Goal: Task Accomplishment & Management: Complete application form

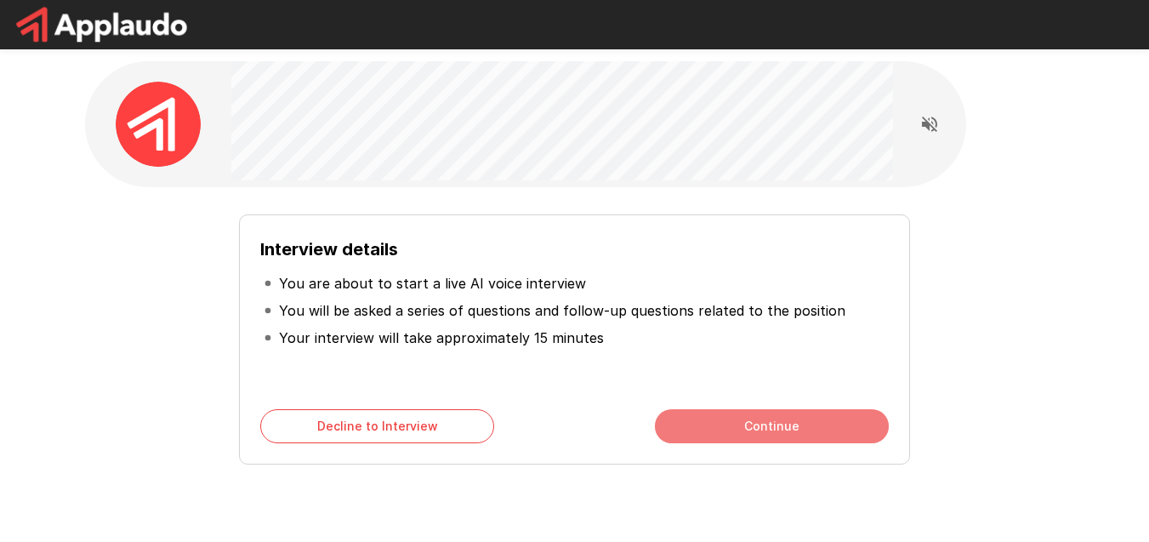
click at [667, 424] on button "Continue" at bounding box center [772, 426] width 234 height 34
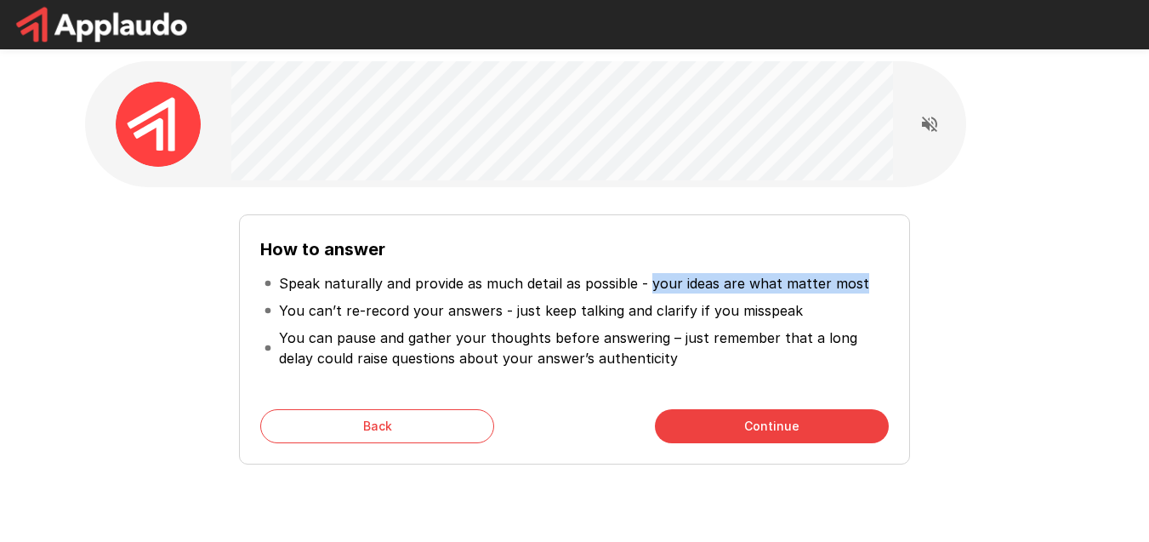
drag, startPoint x: 648, startPoint y: 285, endPoint x: 804, endPoint y: 294, distance: 155.9
click at [804, 294] on li "Speak naturally and provide as much detail as possible - your ideas are what ma…" at bounding box center [574, 283] width 628 height 27
drag, startPoint x: 460, startPoint y: 281, endPoint x: 819, endPoint y: 290, distance: 359.1
click at [819, 290] on p "Speak naturally and provide as much detail as possible - your ideas are what ma…" at bounding box center [574, 283] width 590 height 20
drag, startPoint x: 270, startPoint y: 280, endPoint x: 449, endPoint y: 341, distance: 189.6
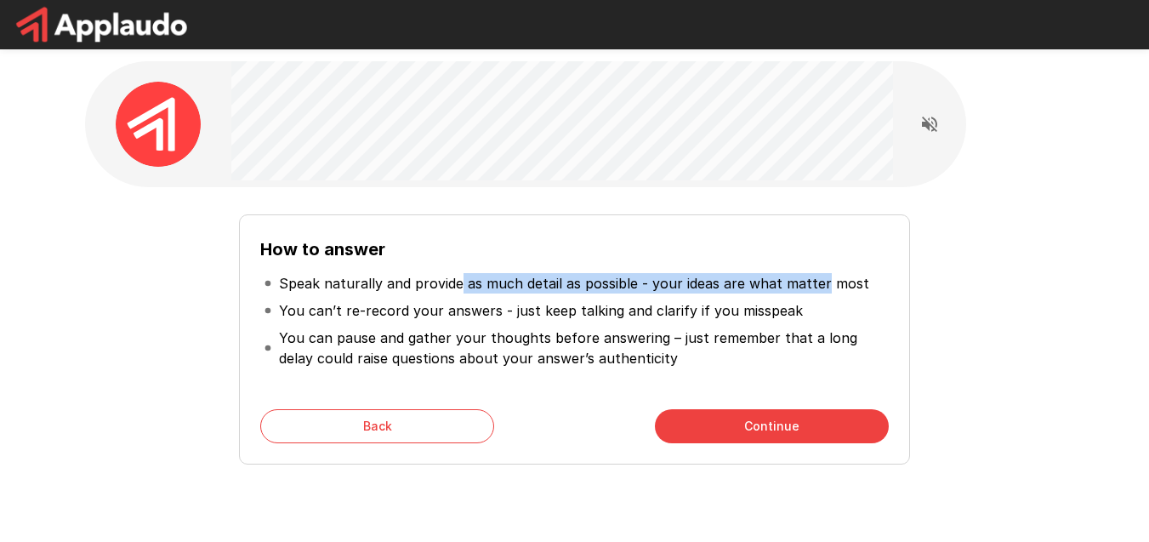
click at [449, 341] on ul "Speak naturally and provide as much detail as possible - your ideas are what ma…" at bounding box center [574, 321] width 628 height 116
click at [464, 419] on button "Back" at bounding box center [377, 426] width 234 height 34
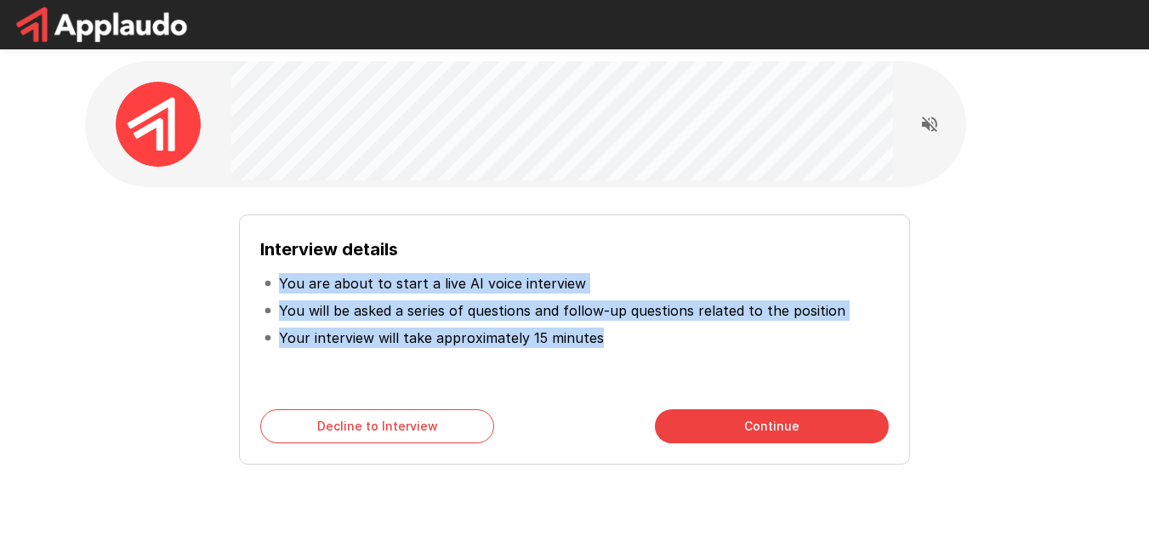
drag, startPoint x: 280, startPoint y: 278, endPoint x: 604, endPoint y: 343, distance: 330.5
click at [604, 343] on ul "You are about to start a live AI voice interview You will be asked a series of …" at bounding box center [574, 310] width 628 height 95
copy ul "You are about to start a live AI voice interview You will be asked a series of …"
drag, startPoint x: 261, startPoint y: 248, endPoint x: 612, endPoint y: 334, distance: 361.7
click at [612, 334] on div "Interview details You are about to start a live AI voice interview You will be …" at bounding box center [574, 312] width 628 height 153
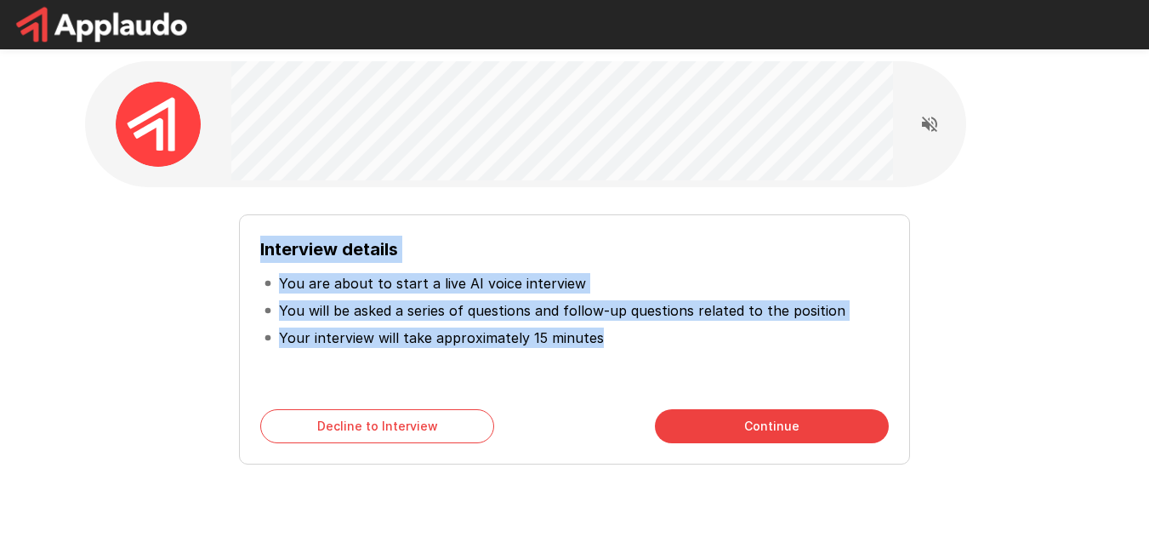
copy div "Interview details You are about to start a live AI voice interview You will be …"
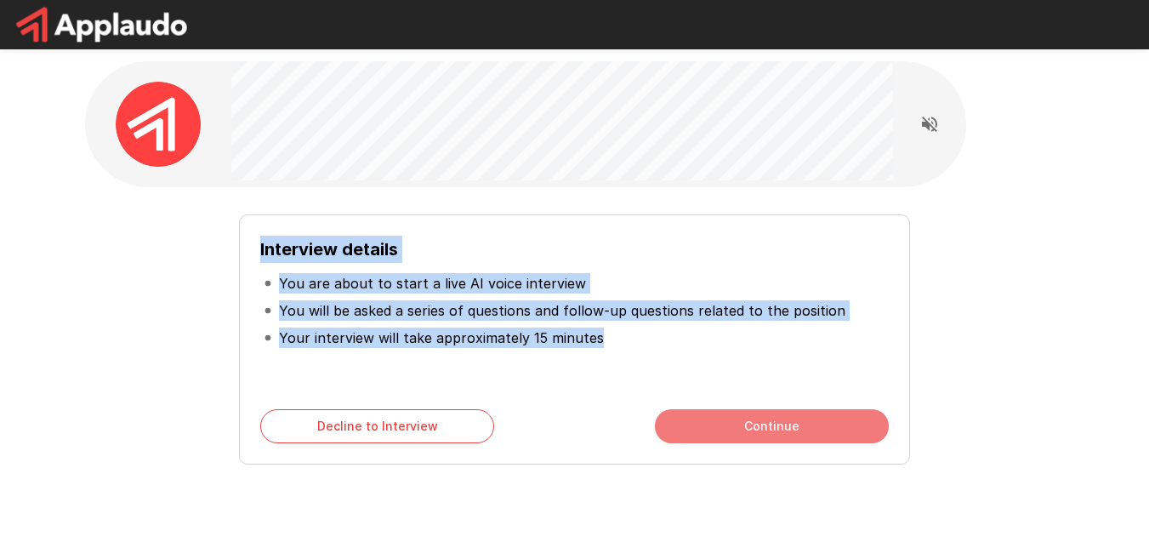
click at [702, 420] on button "Continue" at bounding box center [772, 426] width 234 height 34
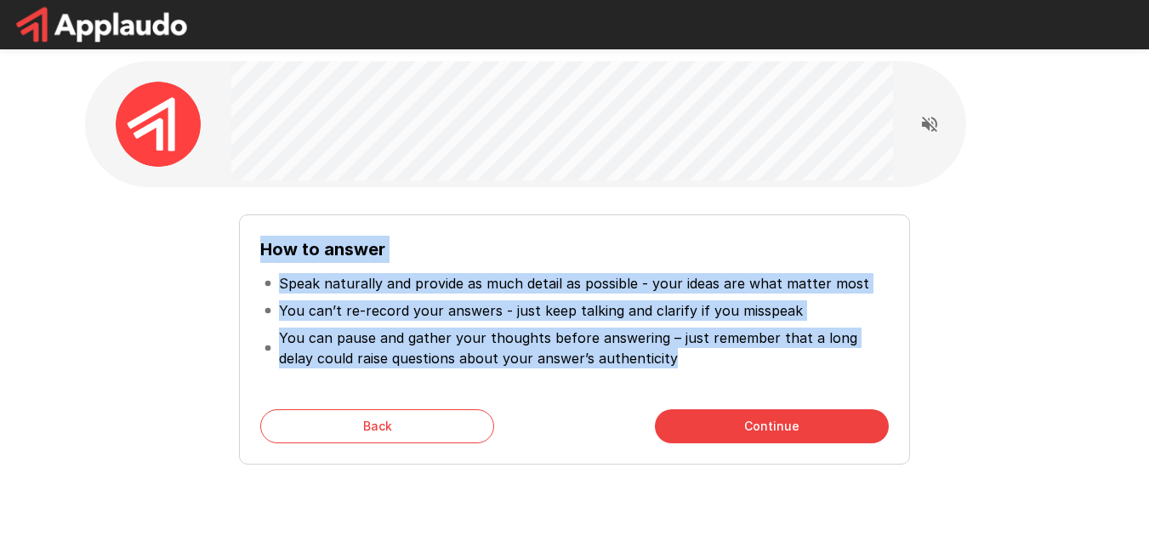
drag, startPoint x: 249, startPoint y: 242, endPoint x: 650, endPoint y: 367, distance: 419.5
click at [650, 367] on div "How to answer Speak naturally and provide as much detail as possible - your ide…" at bounding box center [574, 339] width 670 height 250
copy div "How to answer Speak naturally and provide as much detail as possible - your ide…"
click at [688, 356] on p "You can pause and gather your thoughts before answering – just remember that a …" at bounding box center [582, 347] width 606 height 41
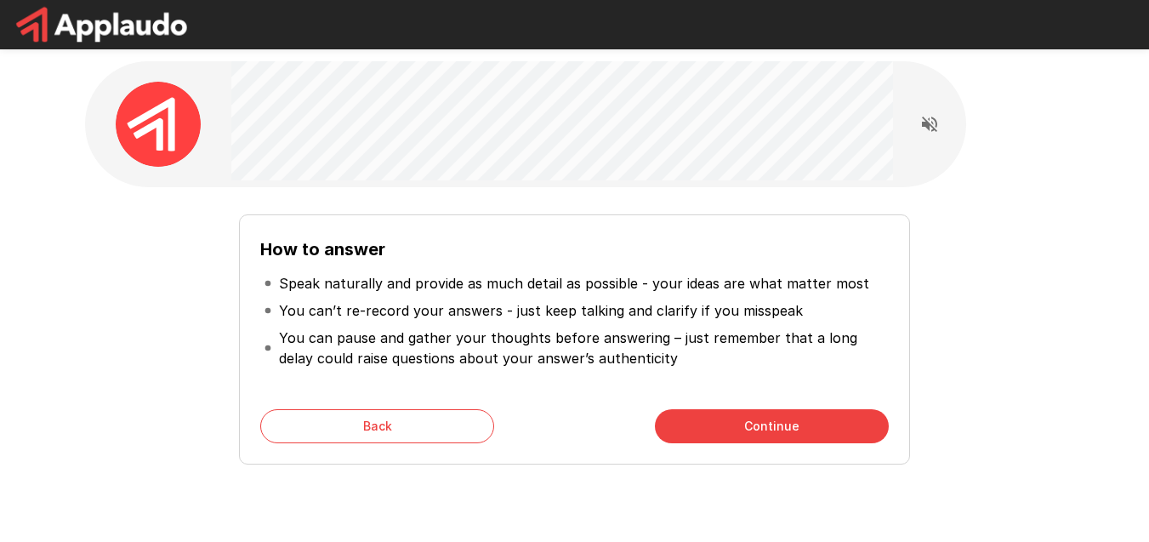
click at [745, 424] on button "Continue" at bounding box center [772, 426] width 234 height 34
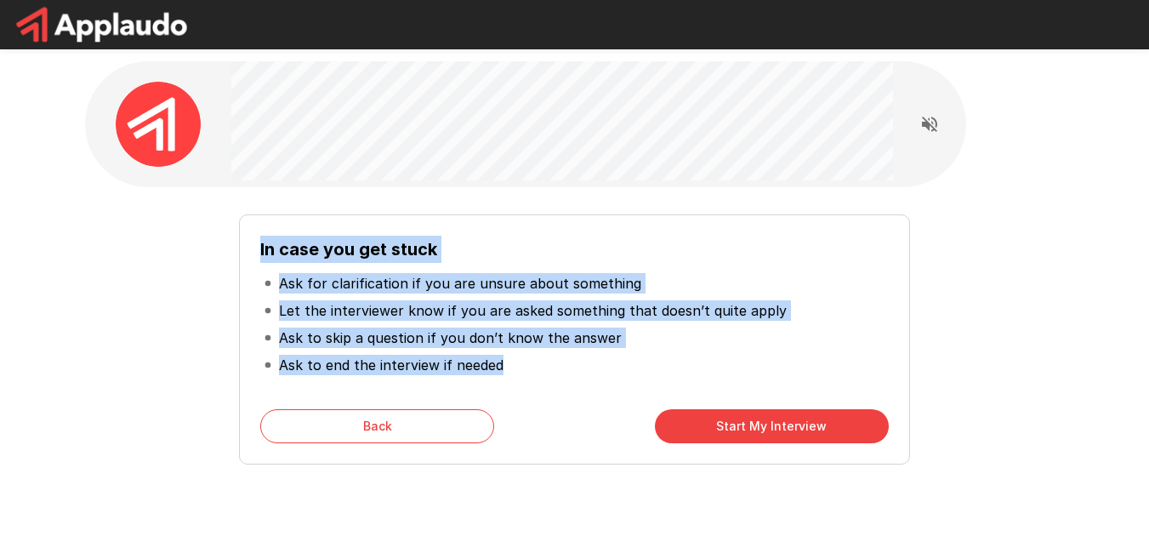
drag, startPoint x: 254, startPoint y: 245, endPoint x: 524, endPoint y: 367, distance: 295.8
click at [524, 367] on div "In case you get stuck Ask for clarification if you are unsure about something L…" at bounding box center [574, 339] width 670 height 250
copy div "In case you get stuck Ask for clarification if you are unsure about something L…"
click at [578, 368] on li "Ask to end the interview if needed" at bounding box center [574, 364] width 628 height 27
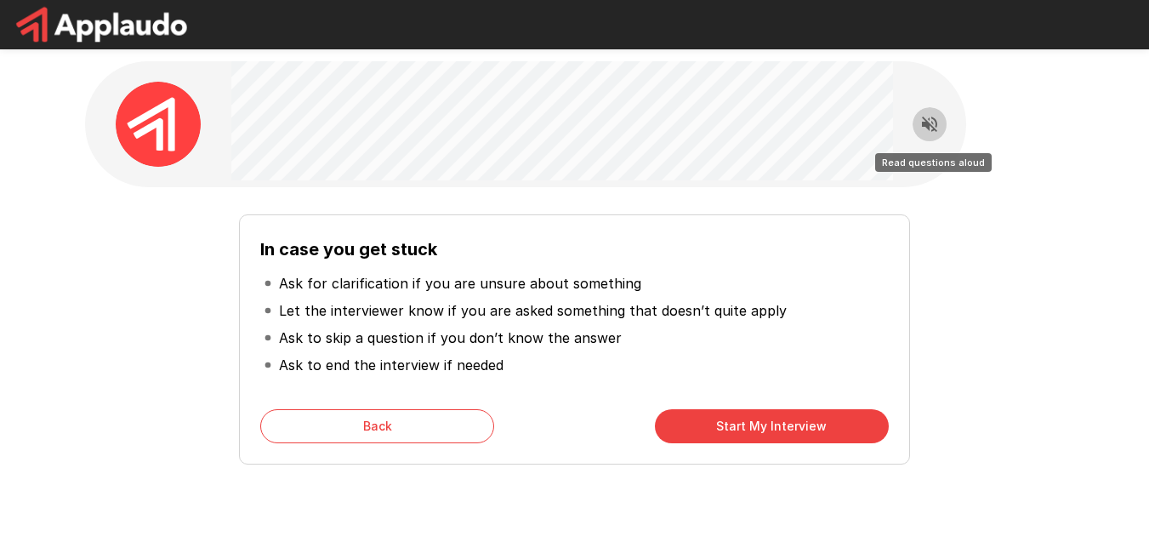
click at [933, 126] on icon "Read questions aloud" at bounding box center [929, 124] width 15 height 15
click at [755, 421] on button "Start My Interview" at bounding box center [772, 426] width 234 height 34
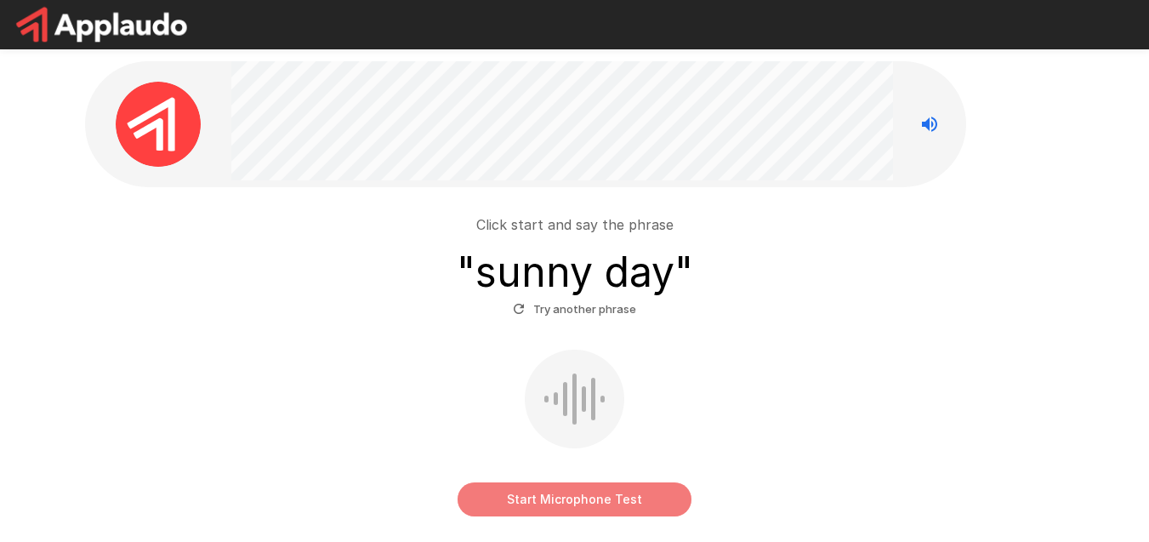
click at [589, 499] on button "Start Microphone Test" at bounding box center [575, 499] width 234 height 34
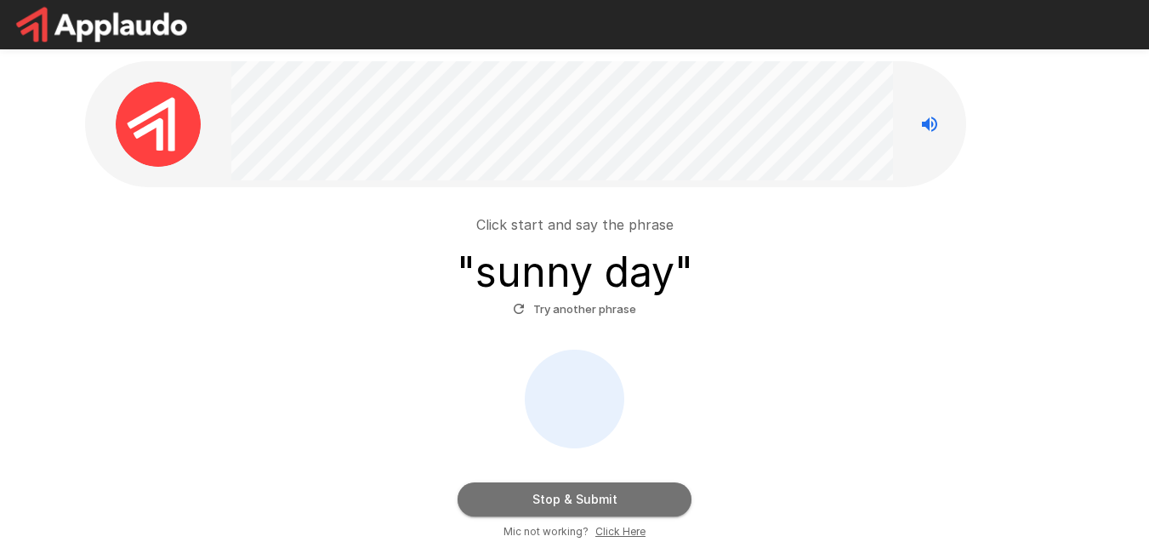
click at [587, 515] on button "Stop & Submit" at bounding box center [575, 499] width 234 height 34
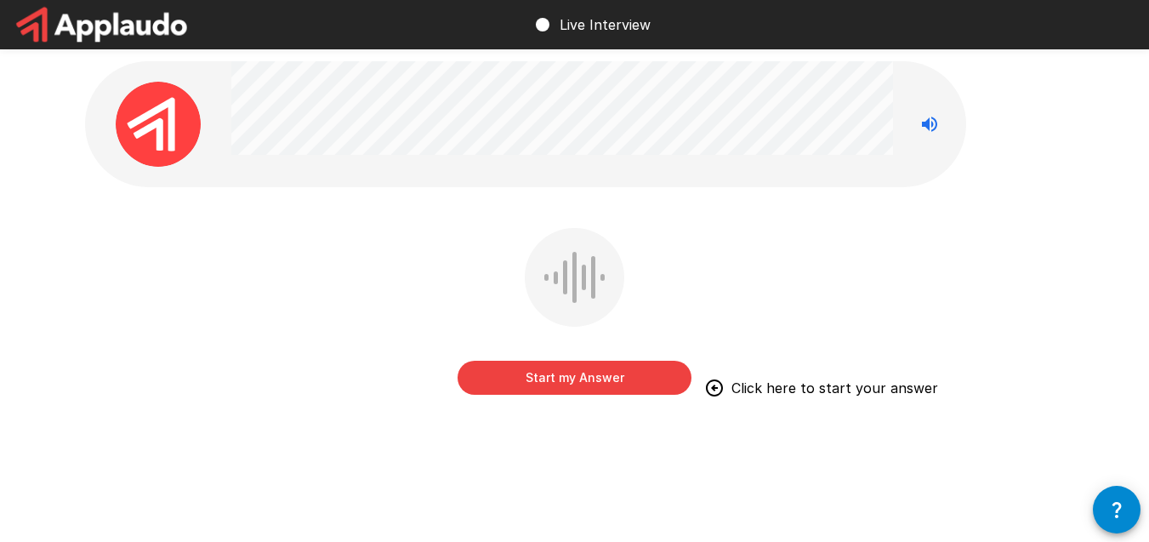
click at [1133, 514] on button "button" at bounding box center [1117, 510] width 48 height 48
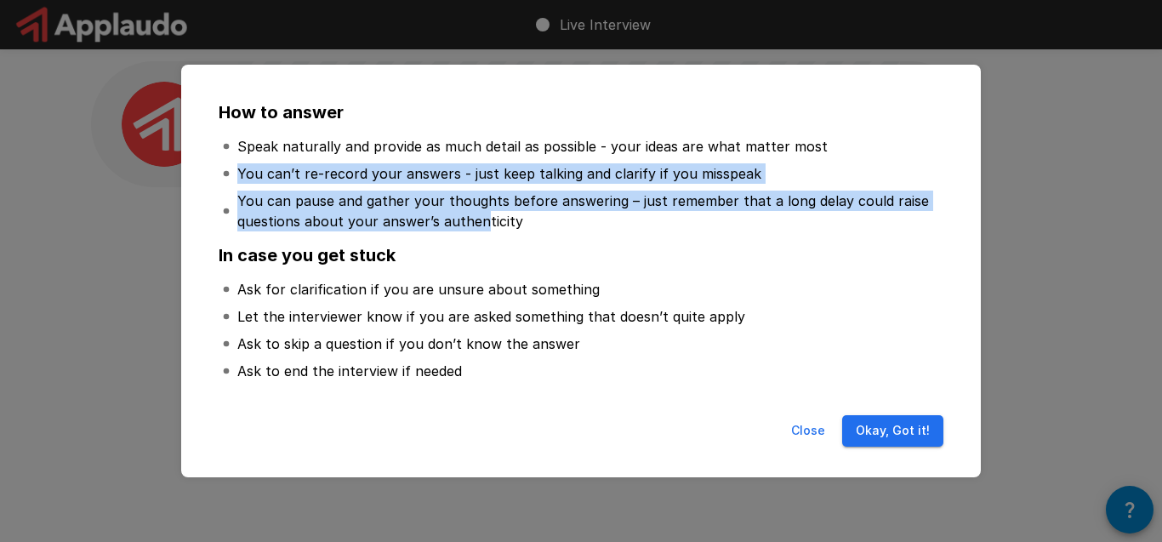
drag, startPoint x: 235, startPoint y: 170, endPoint x: 483, endPoint y: 229, distance: 255.2
click at [483, 229] on ul "Speak naturally and provide as much detail as possible - your ideas are what ma…" at bounding box center [581, 184] width 725 height 116
click at [483, 229] on p "You can pause and gather your thoughts before answering – just remember that a …" at bounding box center [588, 211] width 703 height 41
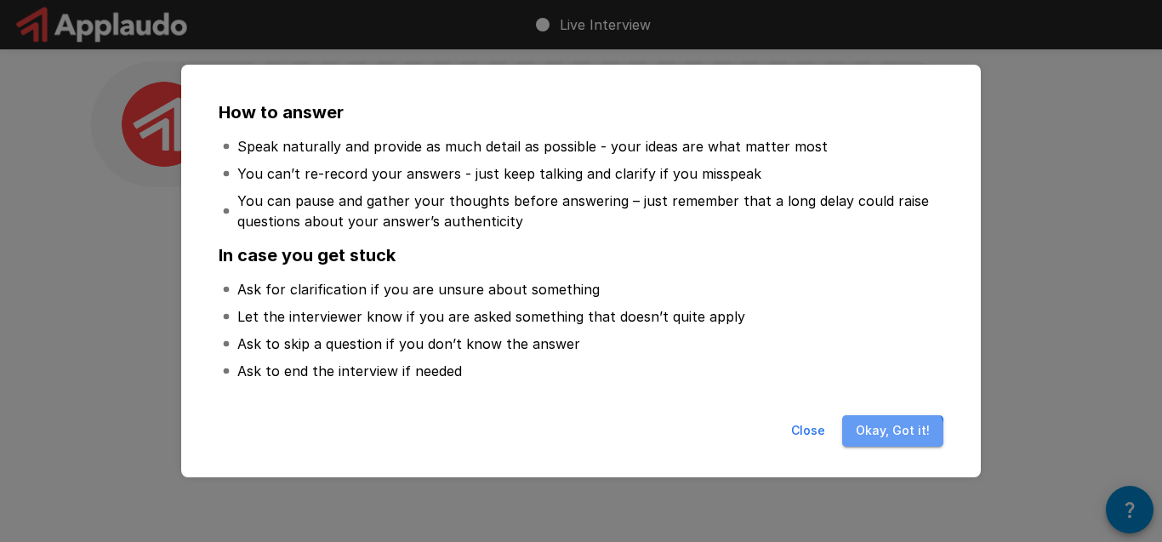
click at [889, 440] on button "Okay, Got it!" at bounding box center [892, 430] width 101 height 31
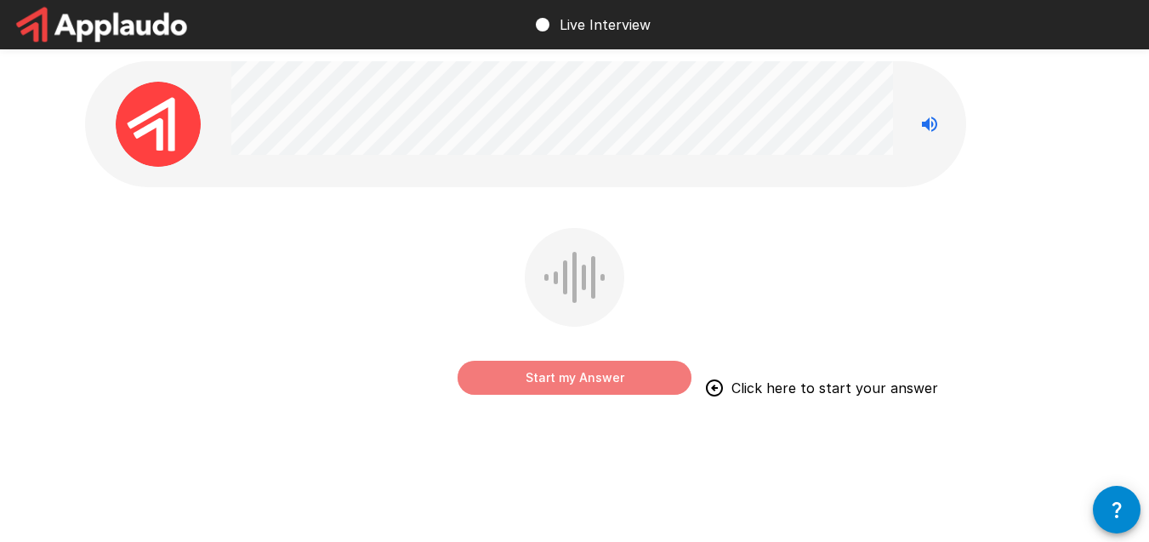
click at [606, 389] on button "Start my Answer" at bounding box center [575, 378] width 234 height 34
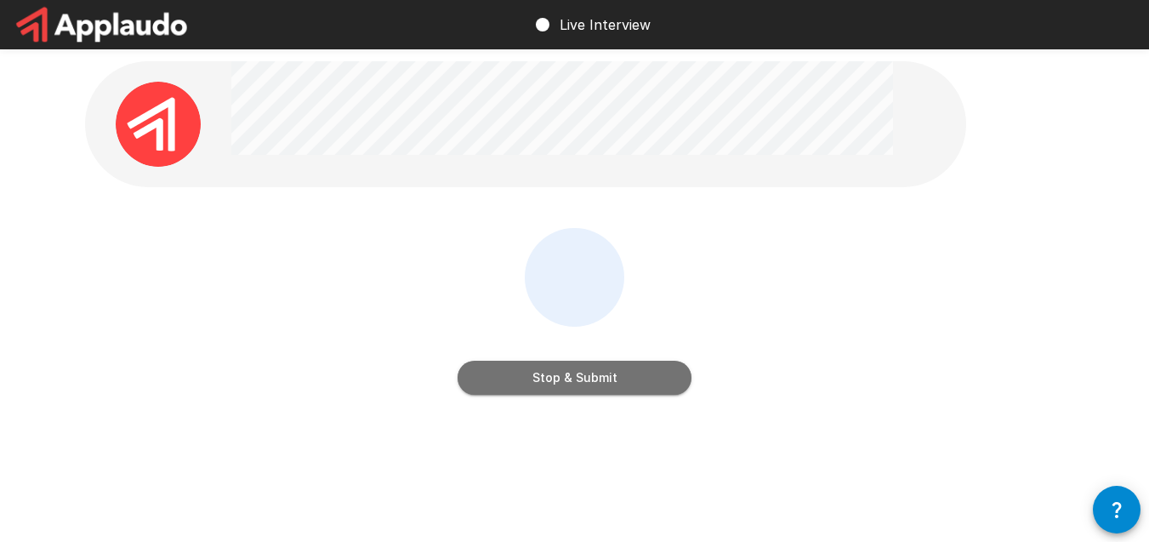
click at [606, 389] on button "Stop & Submit" at bounding box center [575, 378] width 234 height 34
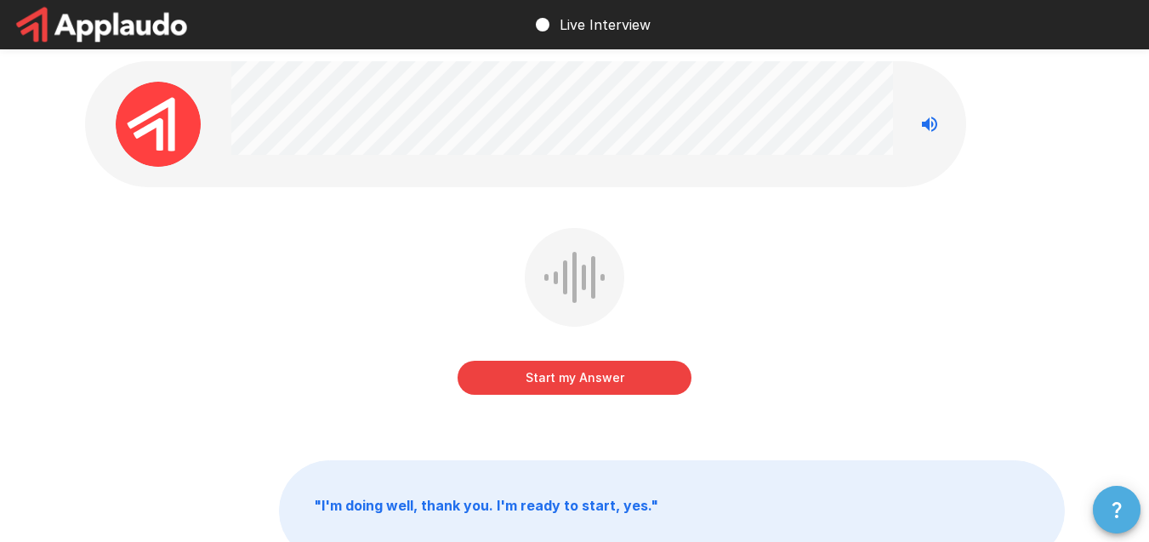
click at [1114, 509] on icon "button" at bounding box center [1117, 509] width 20 height 20
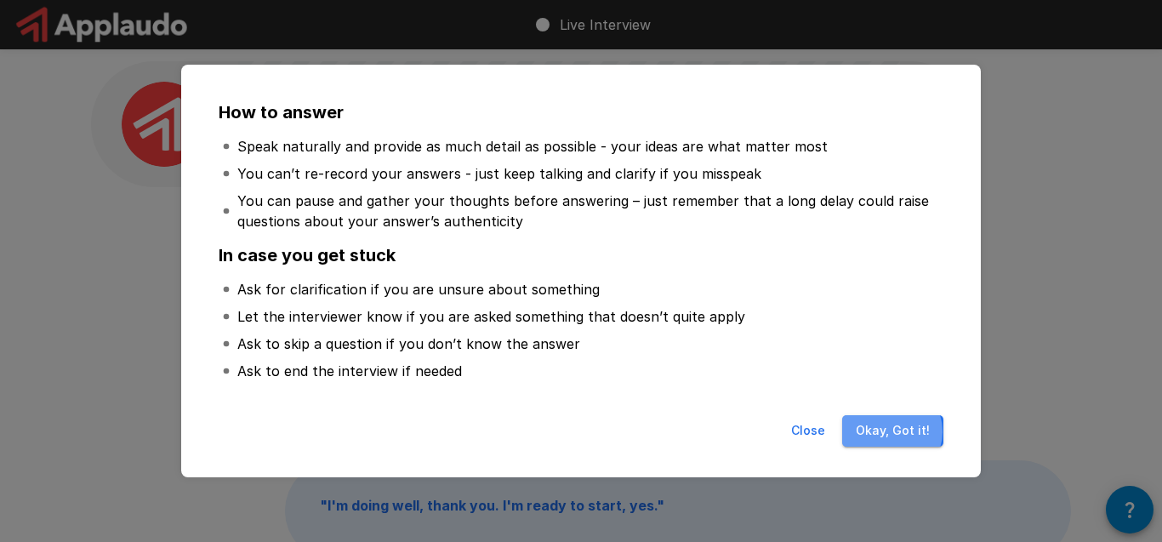
click at [892, 431] on button "Okay, Got it!" at bounding box center [892, 430] width 101 height 31
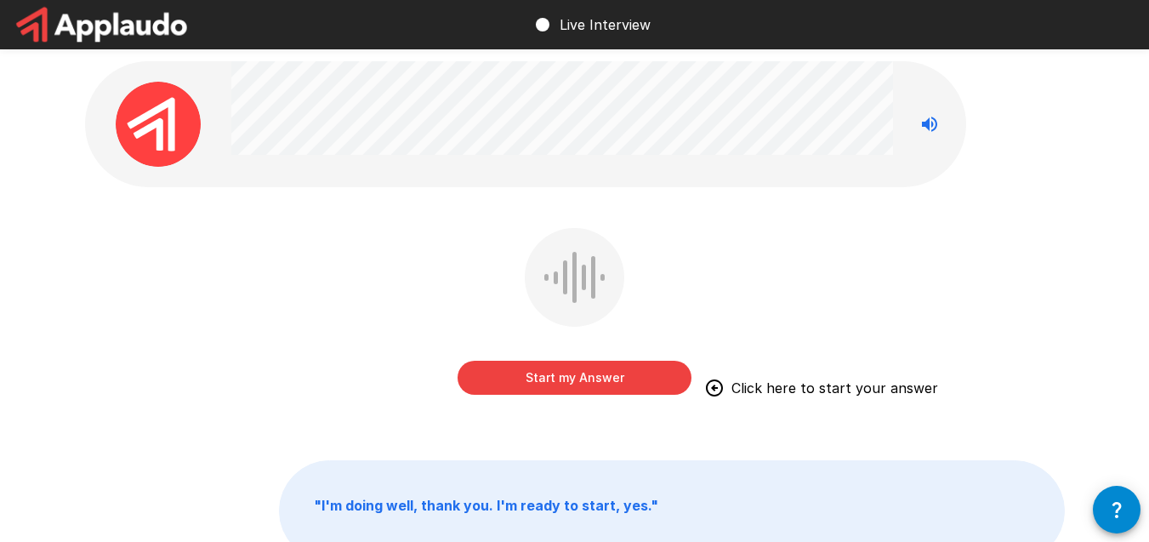
click at [668, 386] on button "Start my Answer" at bounding box center [575, 378] width 234 height 34
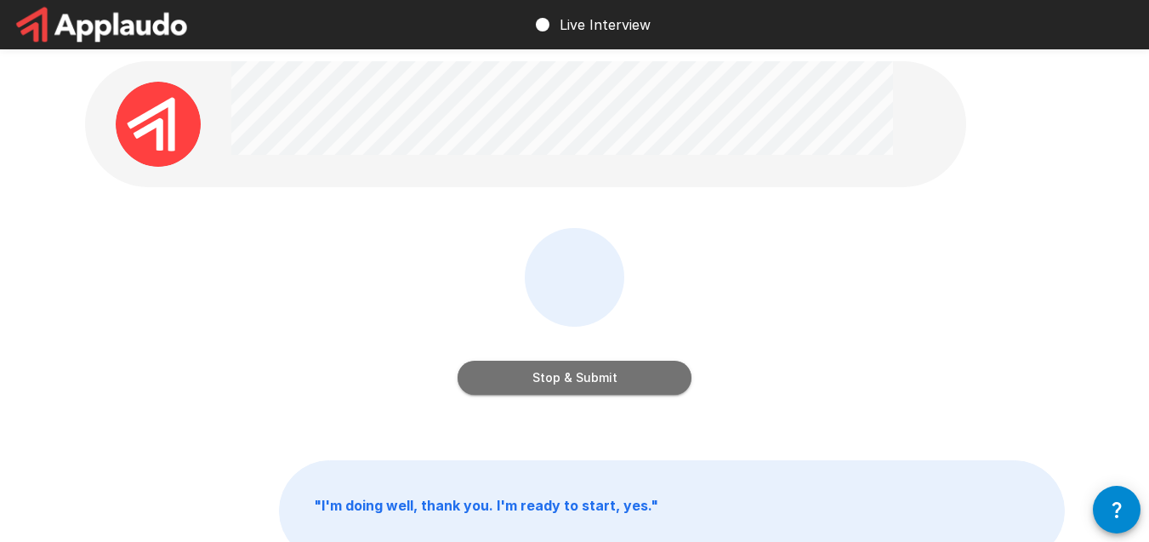
click at [616, 387] on button "Stop & Submit" at bounding box center [575, 378] width 234 height 34
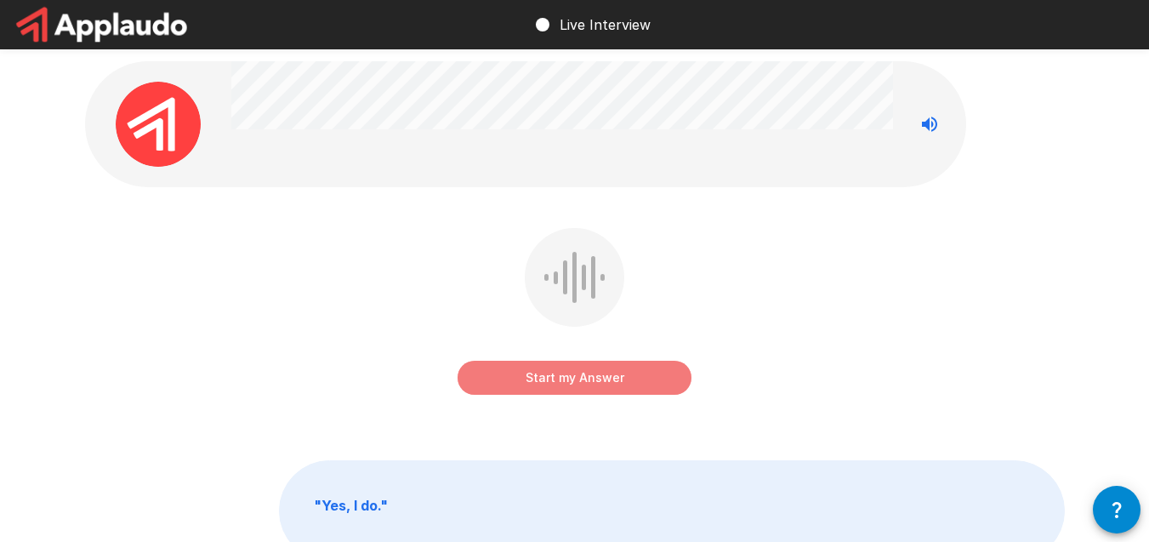
click at [622, 372] on button "Start my Answer" at bounding box center [575, 378] width 234 height 34
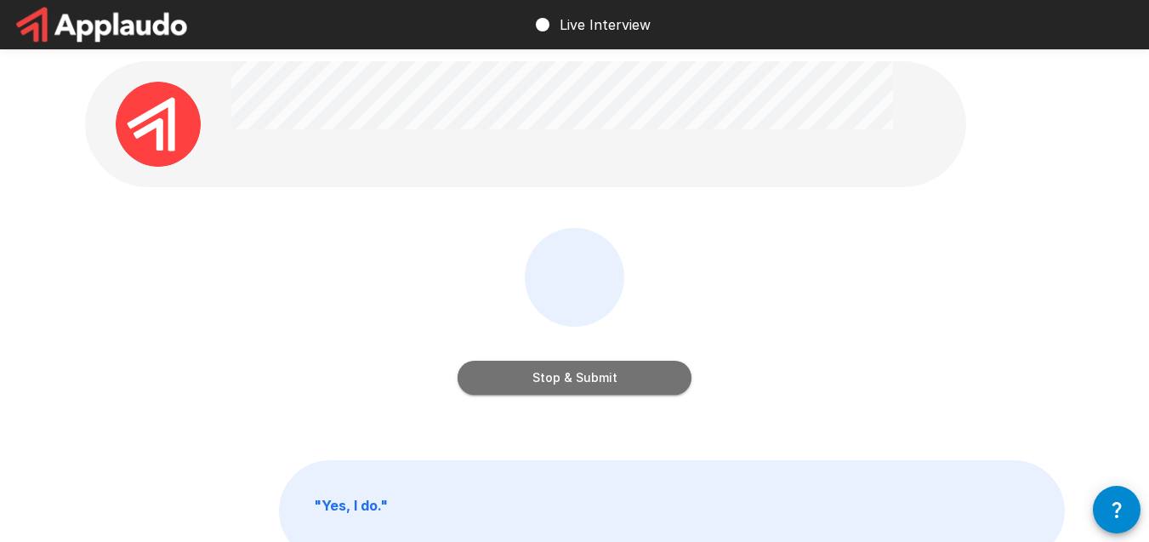
click at [622, 372] on button "Stop & Submit" at bounding box center [575, 378] width 234 height 34
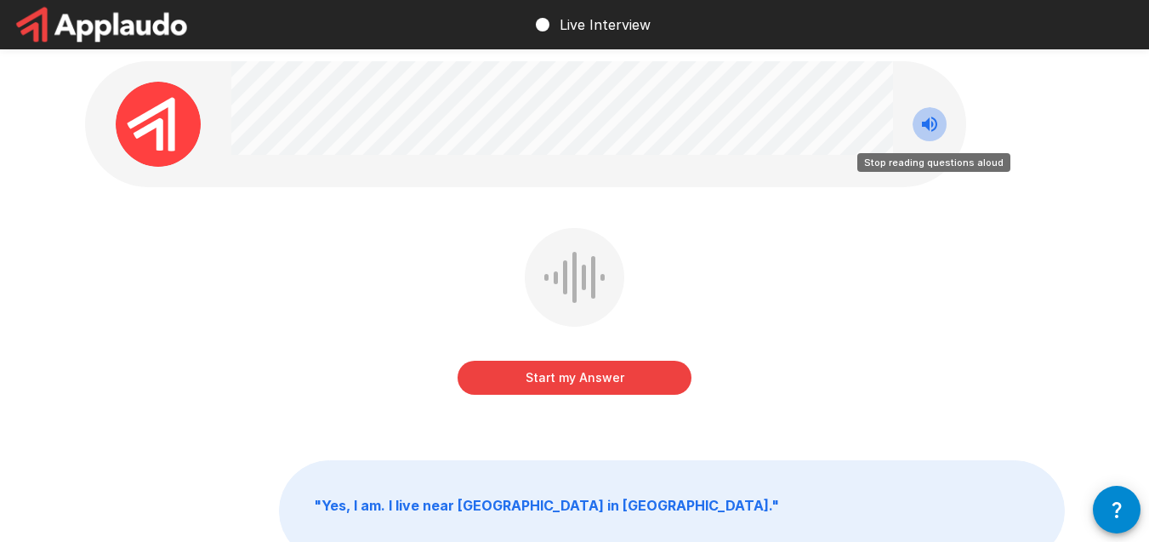
click at [925, 122] on icon "Stop reading questions aloud" at bounding box center [929, 124] width 15 height 15
click at [619, 376] on button "Start my Answer" at bounding box center [575, 378] width 234 height 34
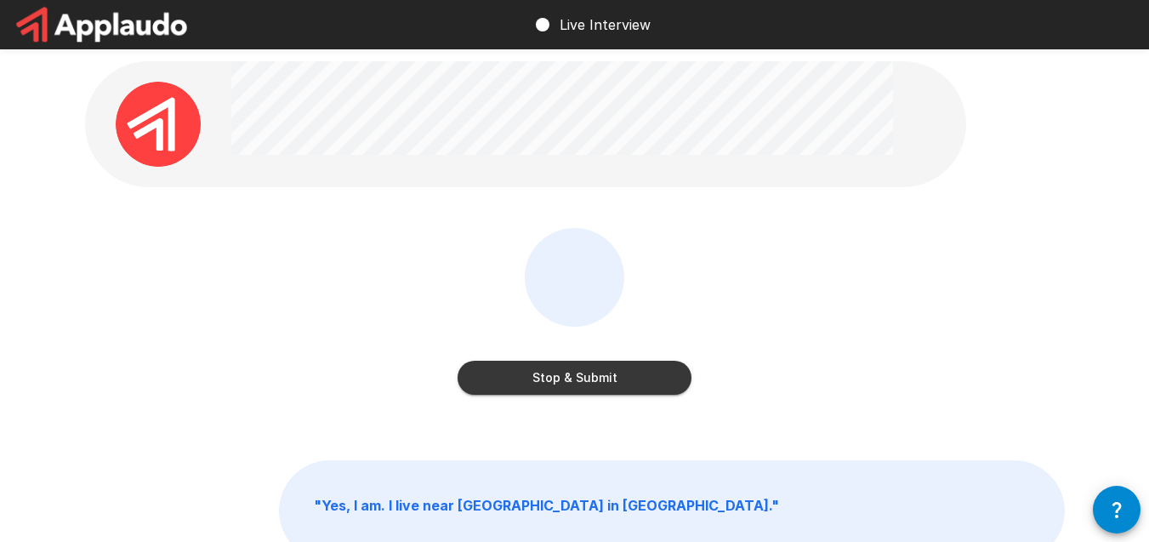
click at [644, 382] on button "Stop & Submit" at bounding box center [575, 378] width 234 height 34
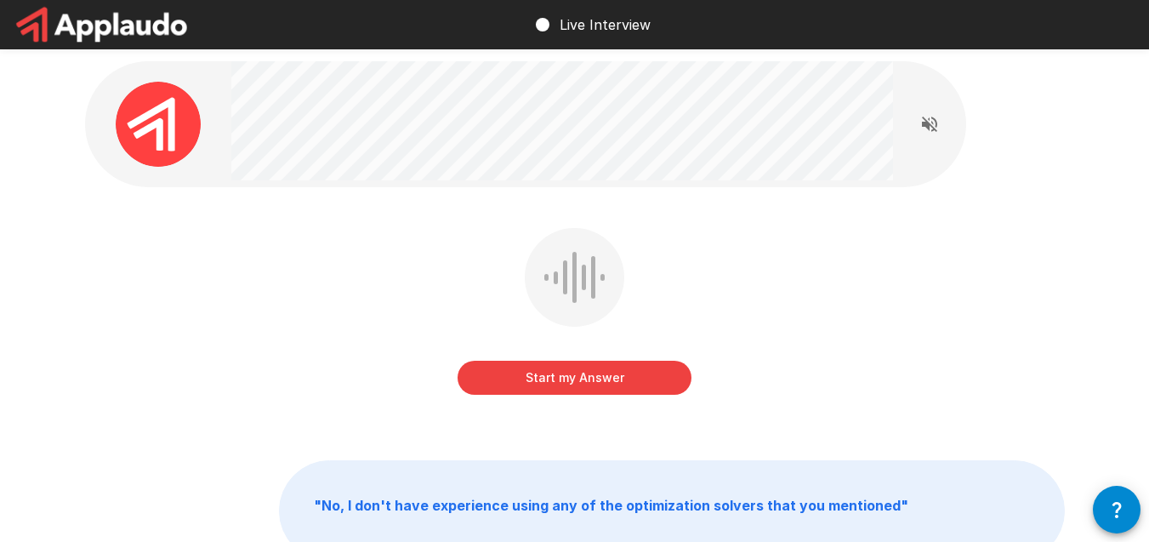
click at [663, 375] on button "Start my Answer" at bounding box center [575, 378] width 234 height 34
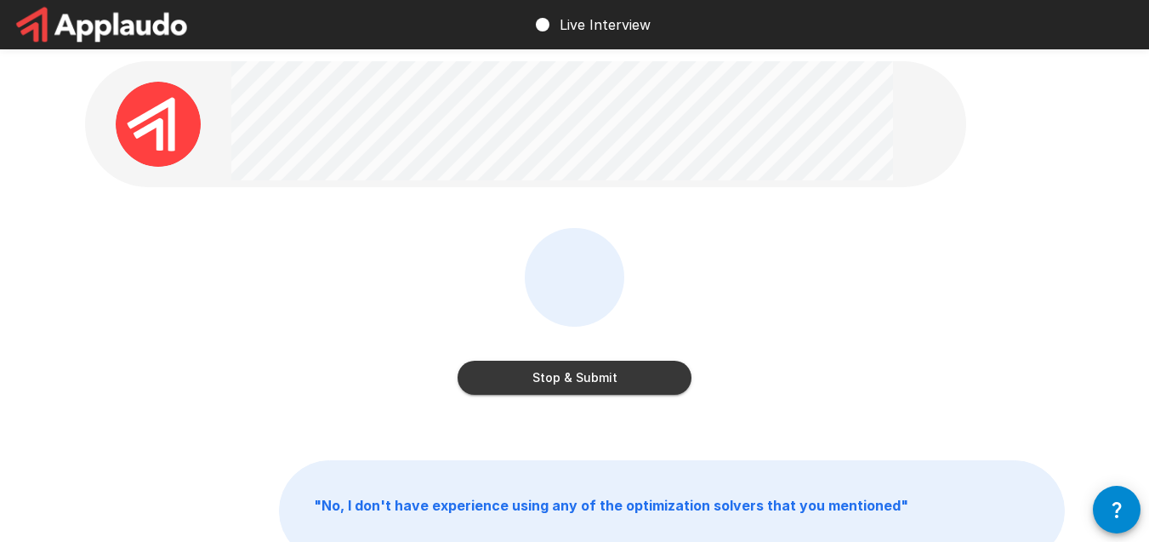
click at [616, 384] on button "Stop & Submit" at bounding box center [575, 378] width 234 height 34
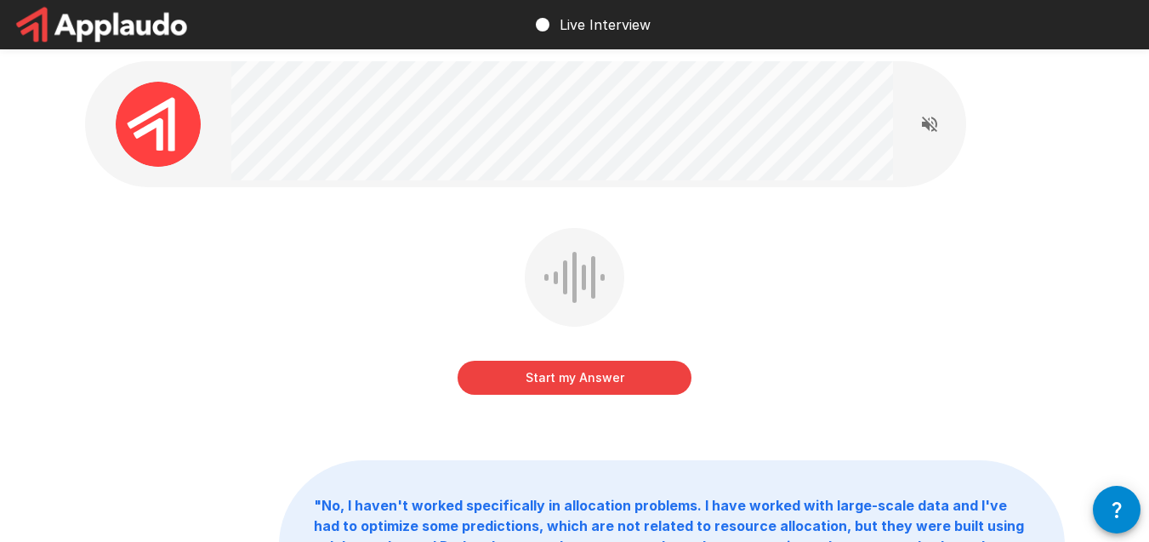
click at [641, 380] on button "Start my Answer" at bounding box center [575, 378] width 234 height 34
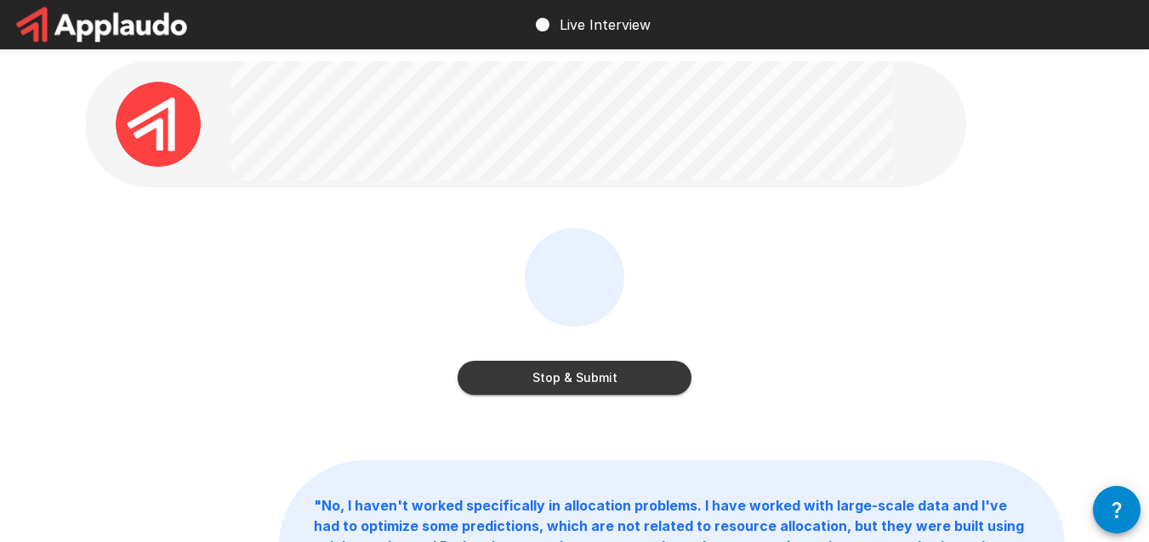
click at [646, 385] on button "Stop & Submit" at bounding box center [575, 378] width 234 height 34
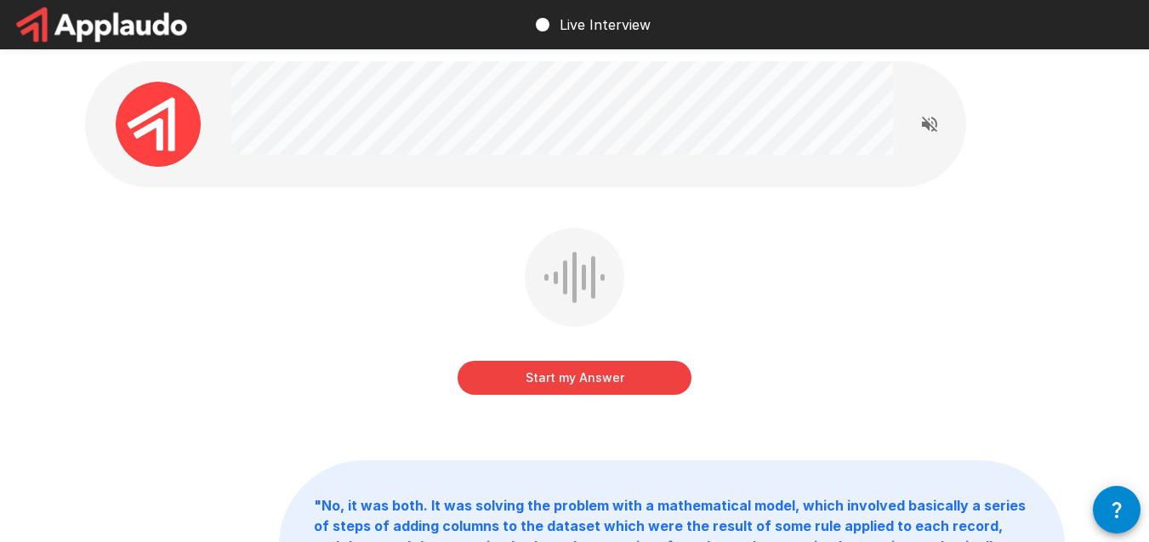
click at [597, 379] on button "Start my Answer" at bounding box center [575, 378] width 234 height 34
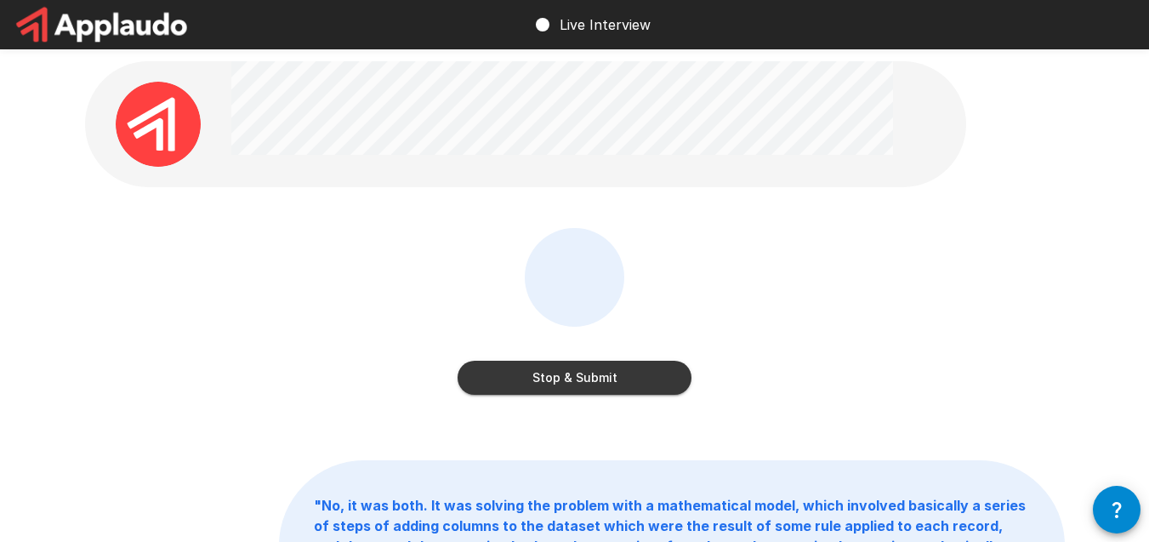
click at [646, 375] on button "Stop & Submit" at bounding box center [575, 378] width 234 height 34
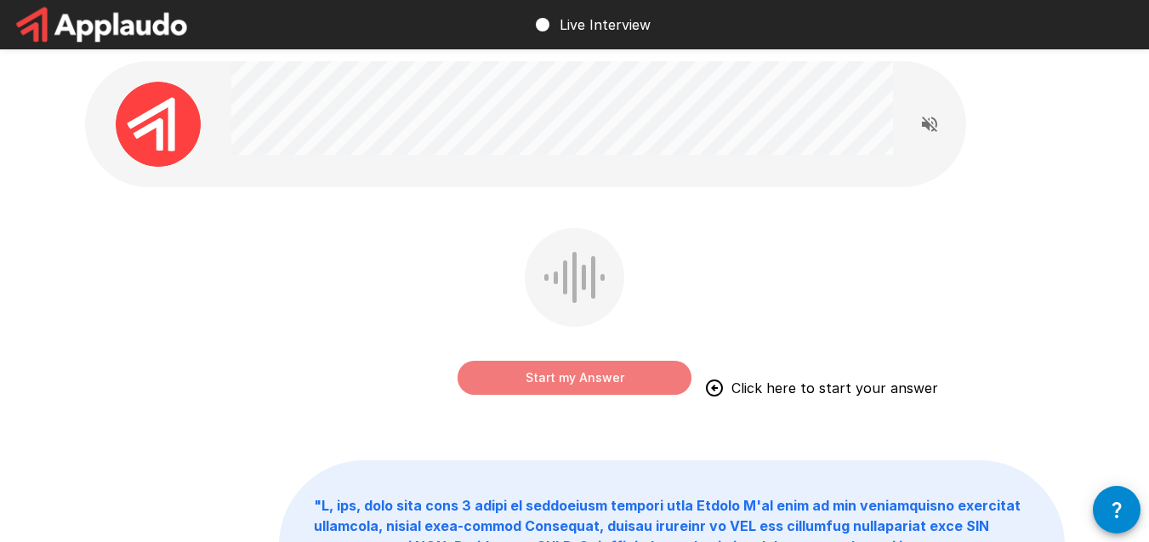
click at [596, 380] on button "Start my Answer" at bounding box center [575, 378] width 234 height 34
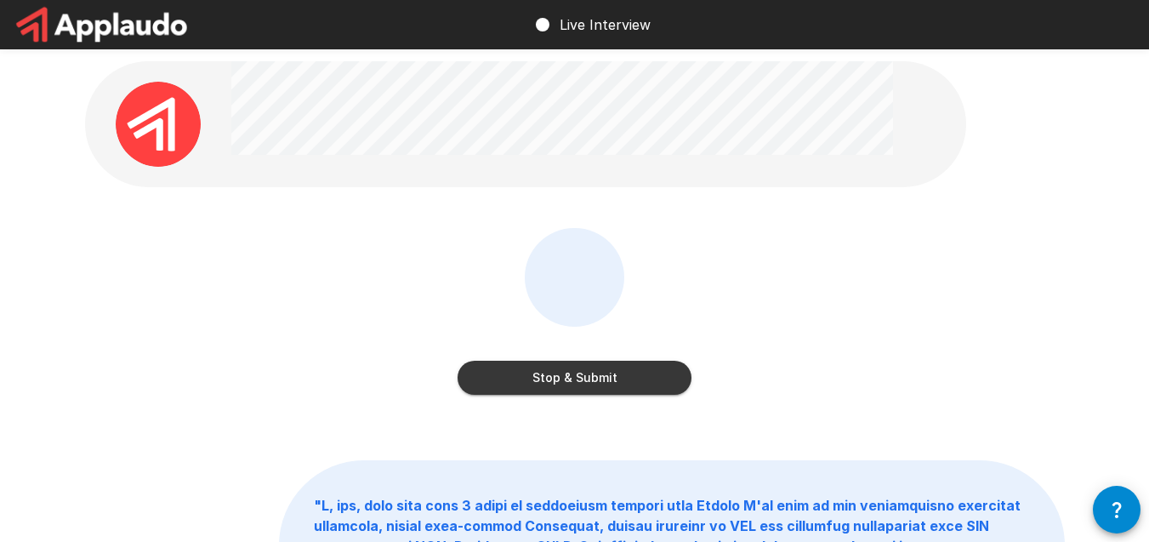
click at [615, 379] on button "Stop & Submit" at bounding box center [575, 378] width 234 height 34
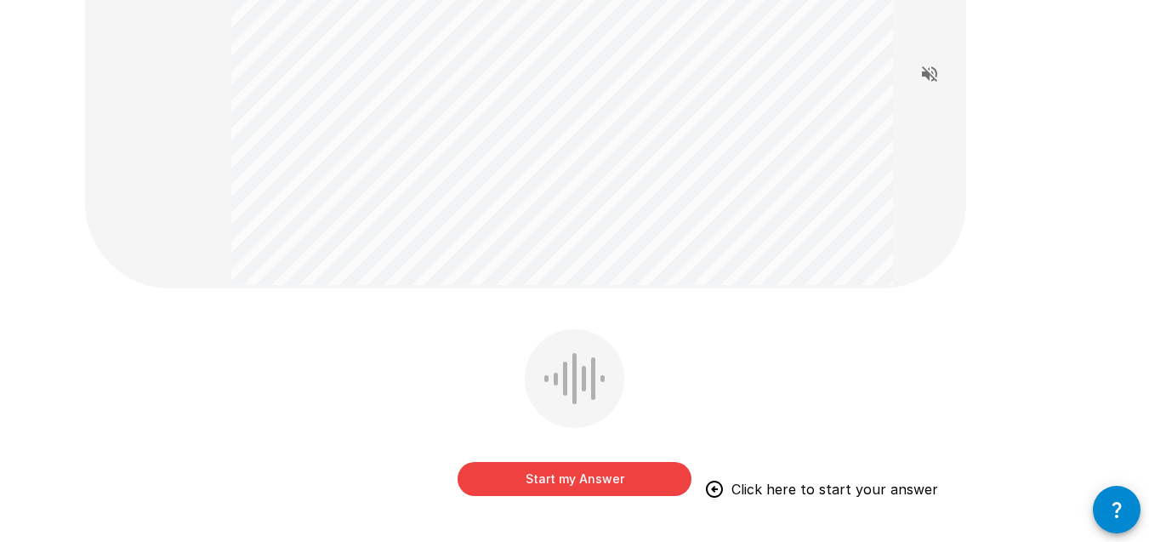
scroll to position [367, 0]
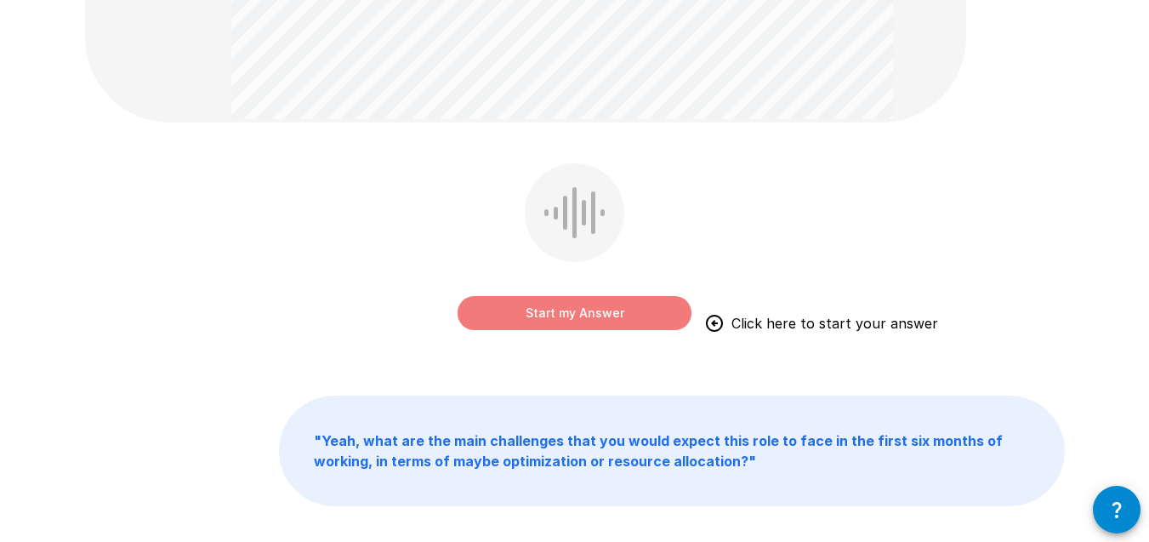
click at [641, 320] on button "Start my Answer" at bounding box center [575, 313] width 234 height 34
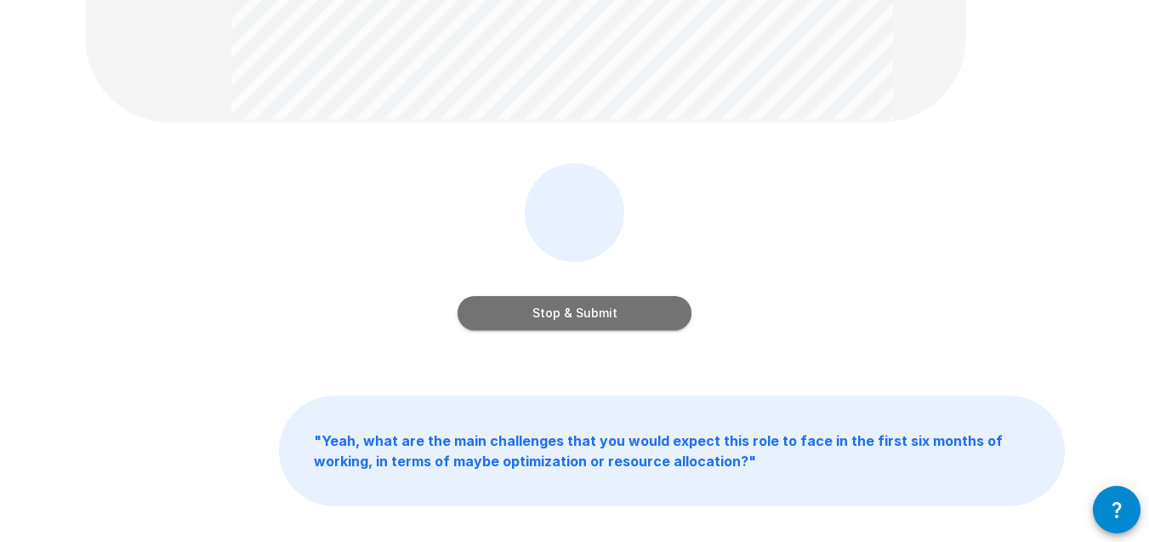
click at [615, 311] on button "Stop & Submit" at bounding box center [575, 313] width 234 height 34
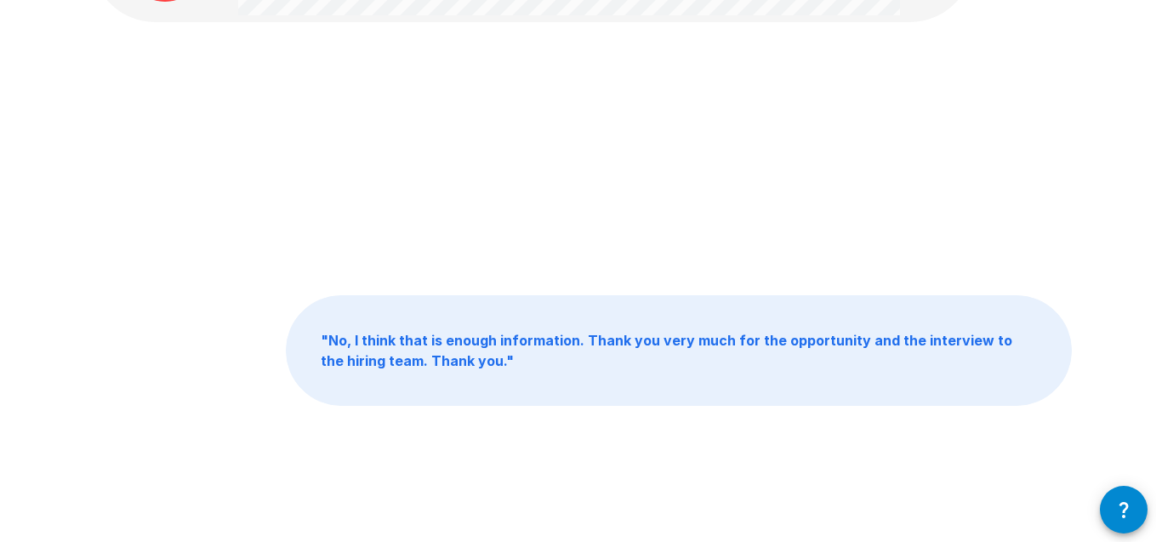
scroll to position [0, 0]
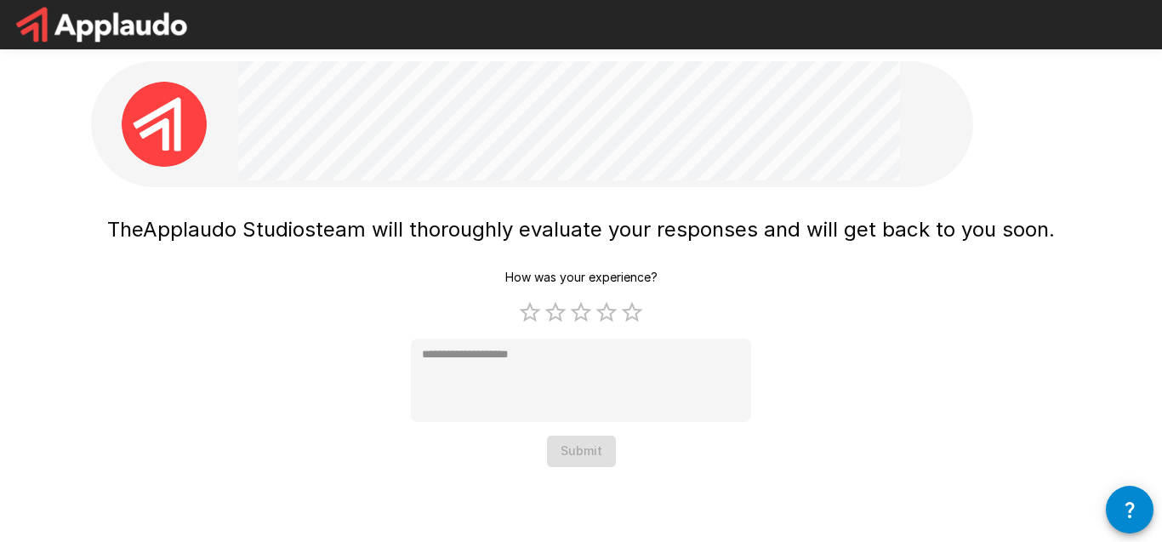
type textarea "*"
